Goal: Navigation & Orientation: Find specific page/section

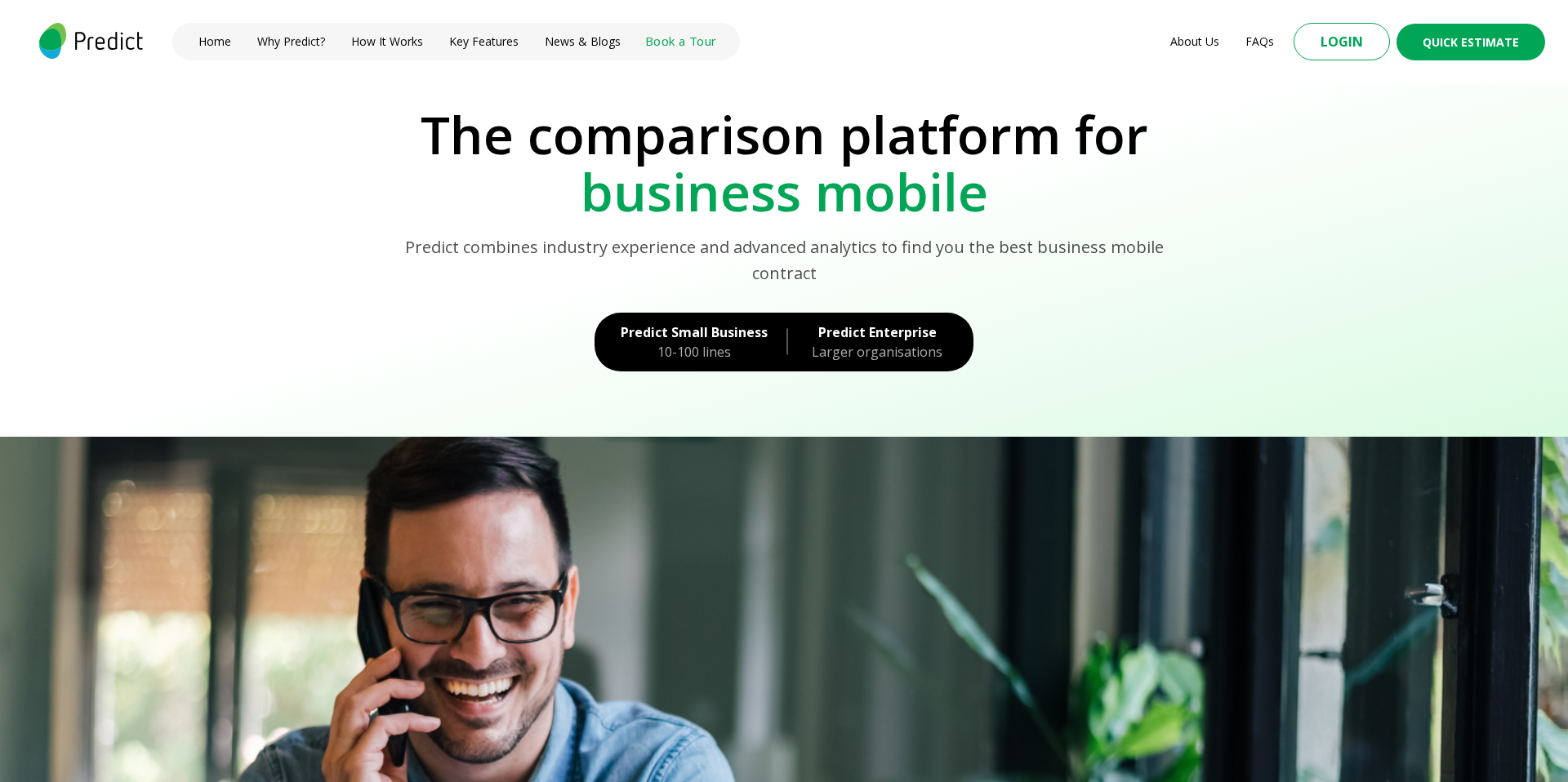
click at [655, 45] on link "Book a Tour" at bounding box center [681, 41] width 71 height 17
click at [463, 153] on p "The comparison platform for" at bounding box center [784, 134] width 1523 height 57
click at [596, 46] on link "News & Blogs" at bounding box center [583, 42] width 76 height 16
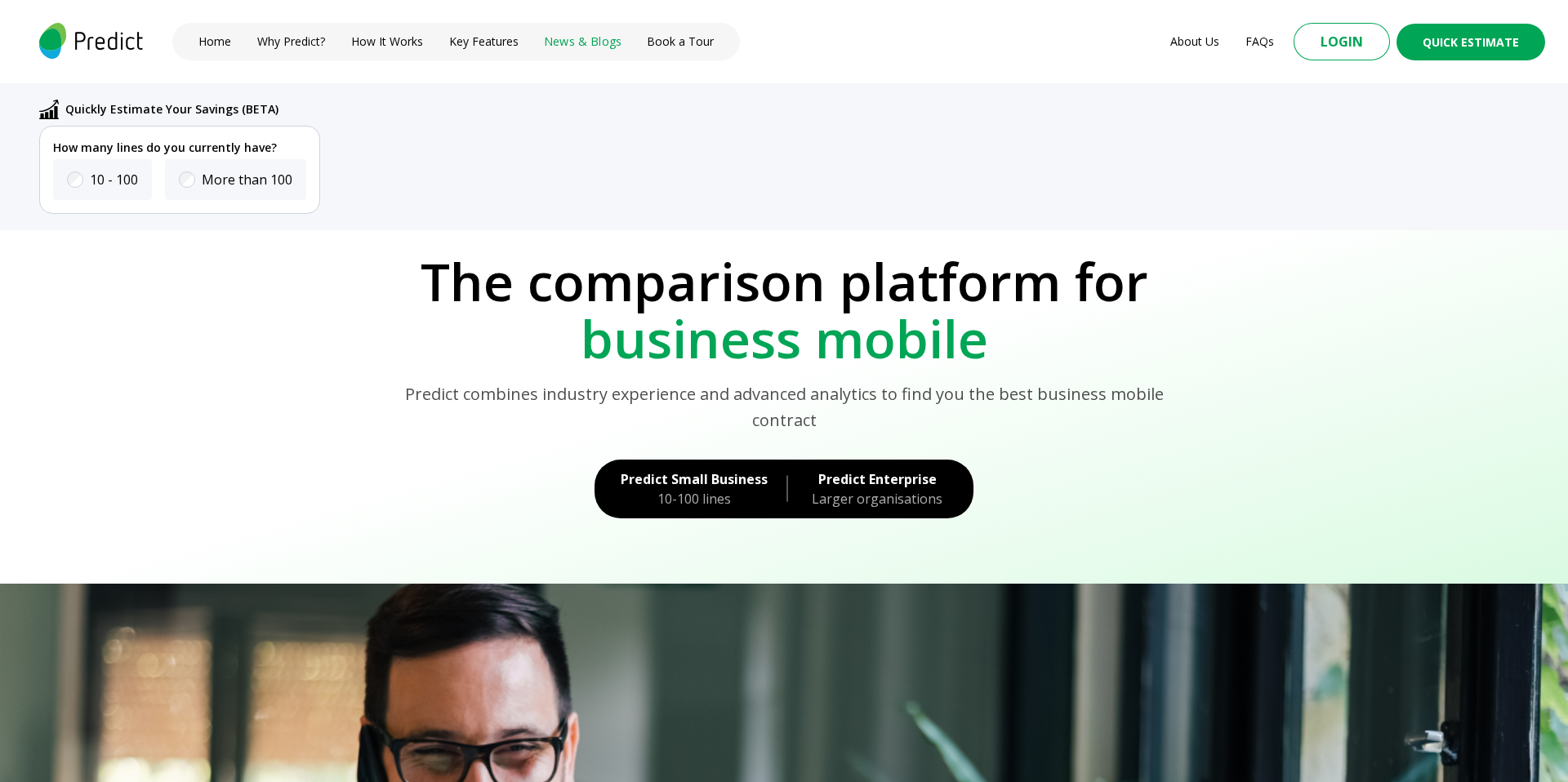
click at [576, 44] on link "News & Blogs" at bounding box center [583, 42] width 78 height 16
